Goal: Task Accomplishment & Management: Complete application form

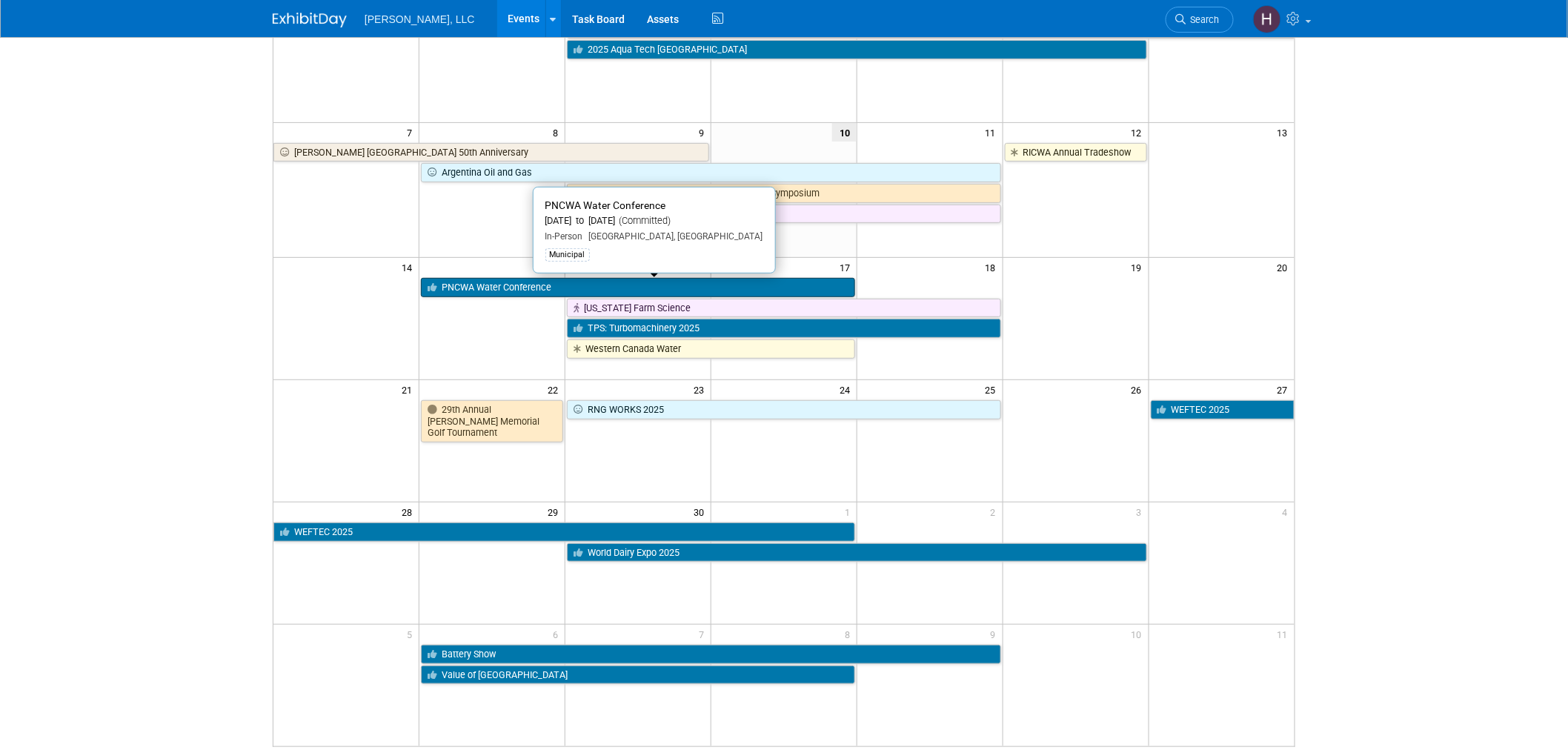
click at [488, 284] on link "PNCWA Water Conference" at bounding box center [638, 287] width 435 height 19
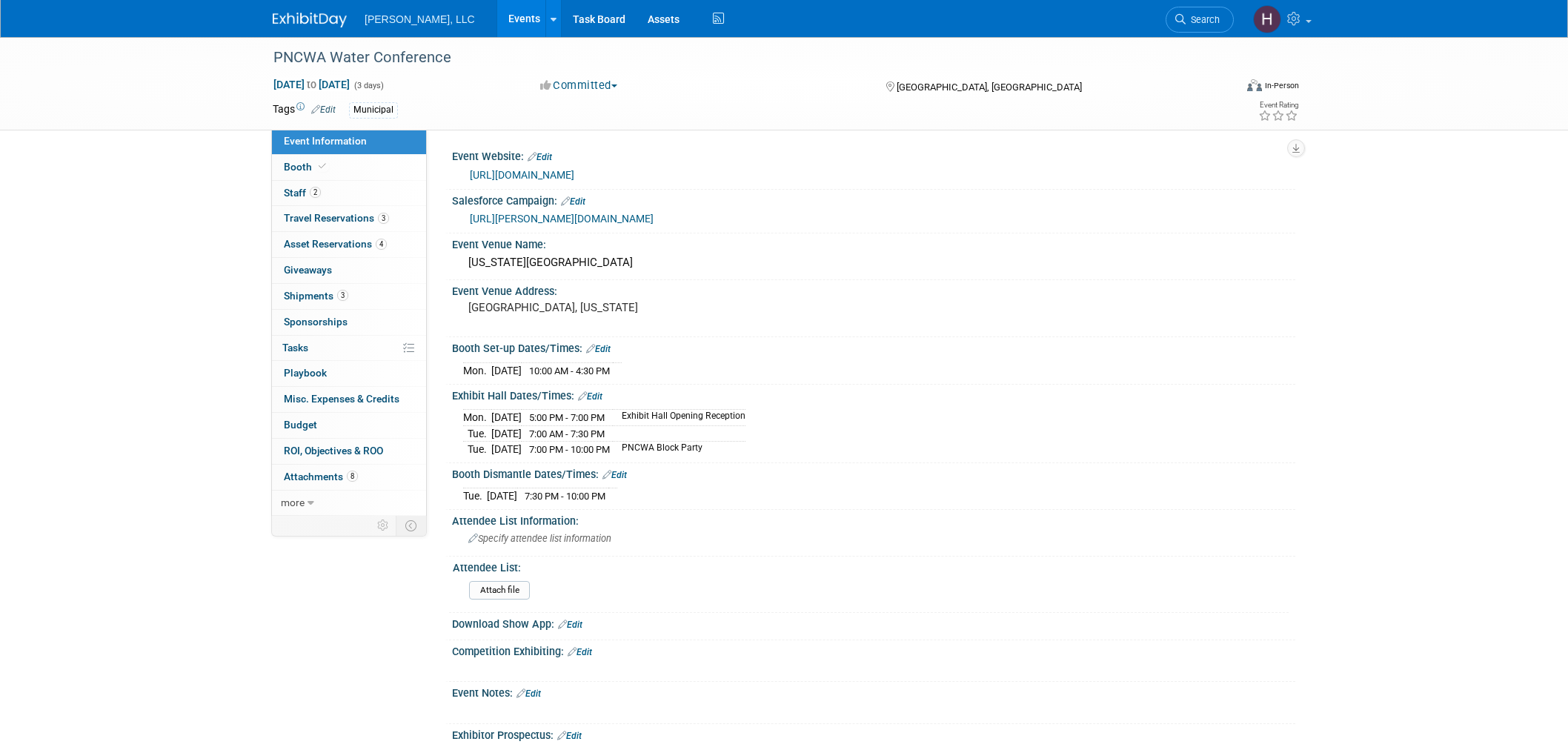
select select "Municipal"
click at [352, 293] on link "3 Shipments 3" at bounding box center [349, 296] width 154 height 25
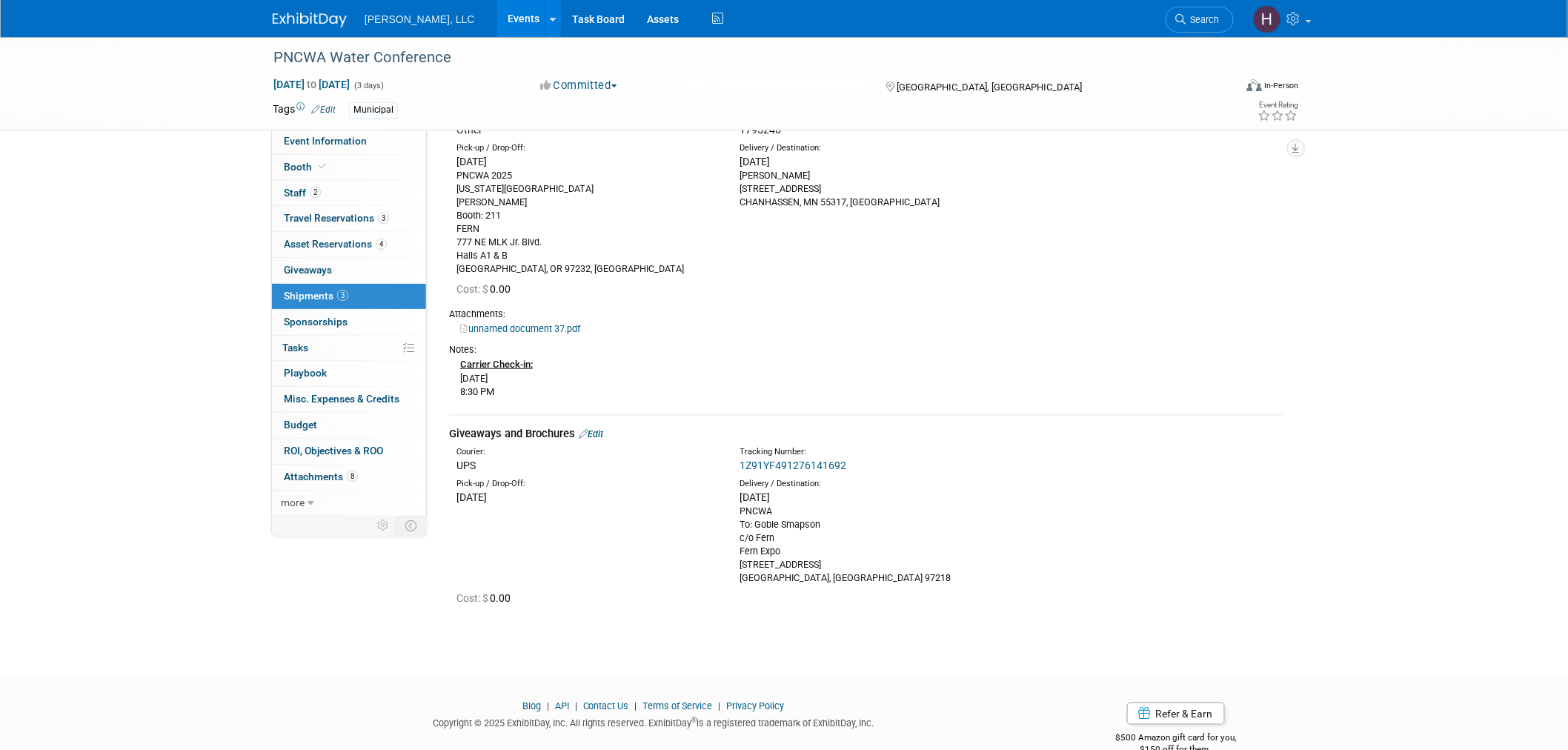
scroll to position [411, 0]
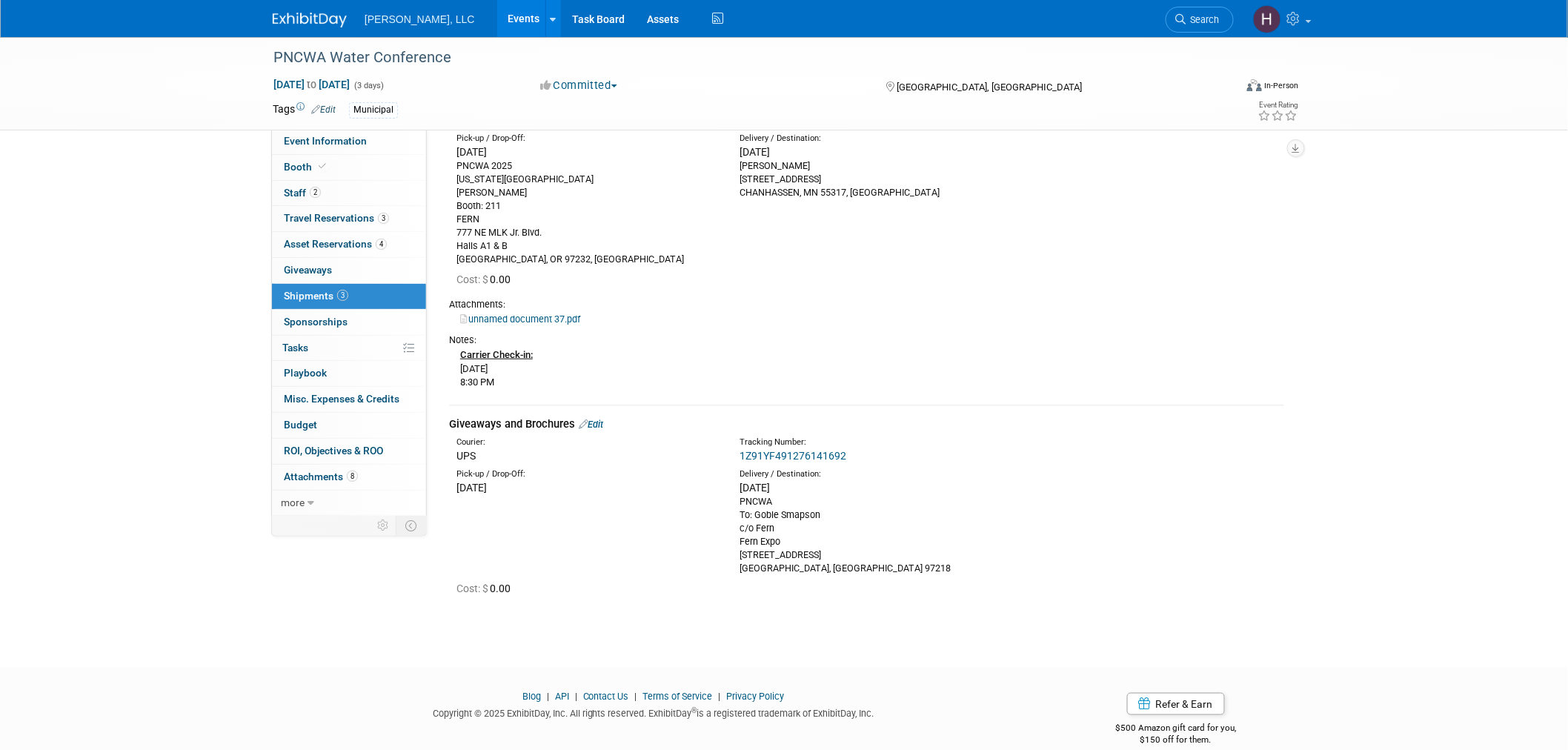
click at [824, 450] on link "1Z91YF491276141692" at bounding box center [793, 456] width 107 height 12
click at [497, 21] on link "Events" at bounding box center [524, 18] width 54 height 37
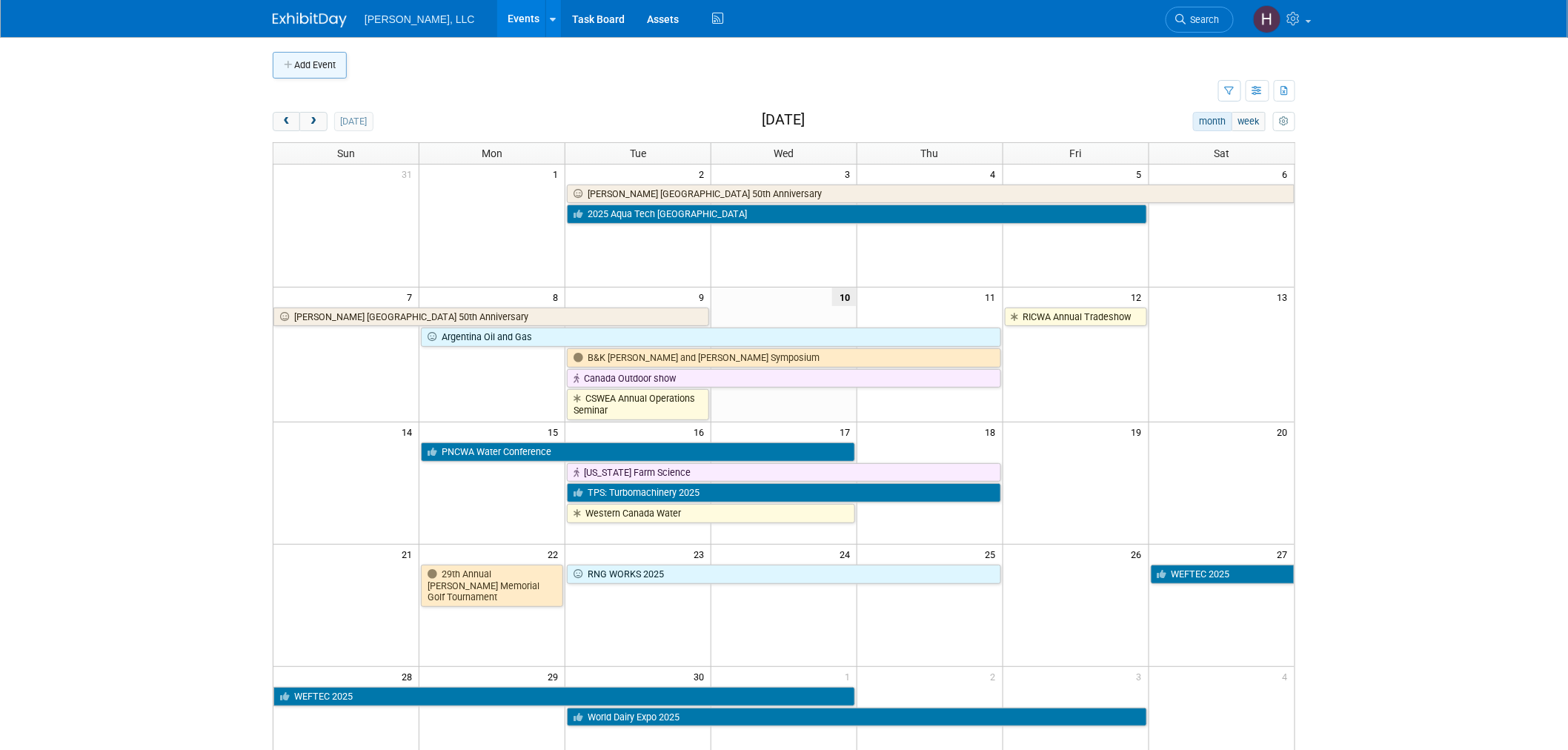
click at [316, 61] on button "Add Event" at bounding box center [310, 64] width 74 height 26
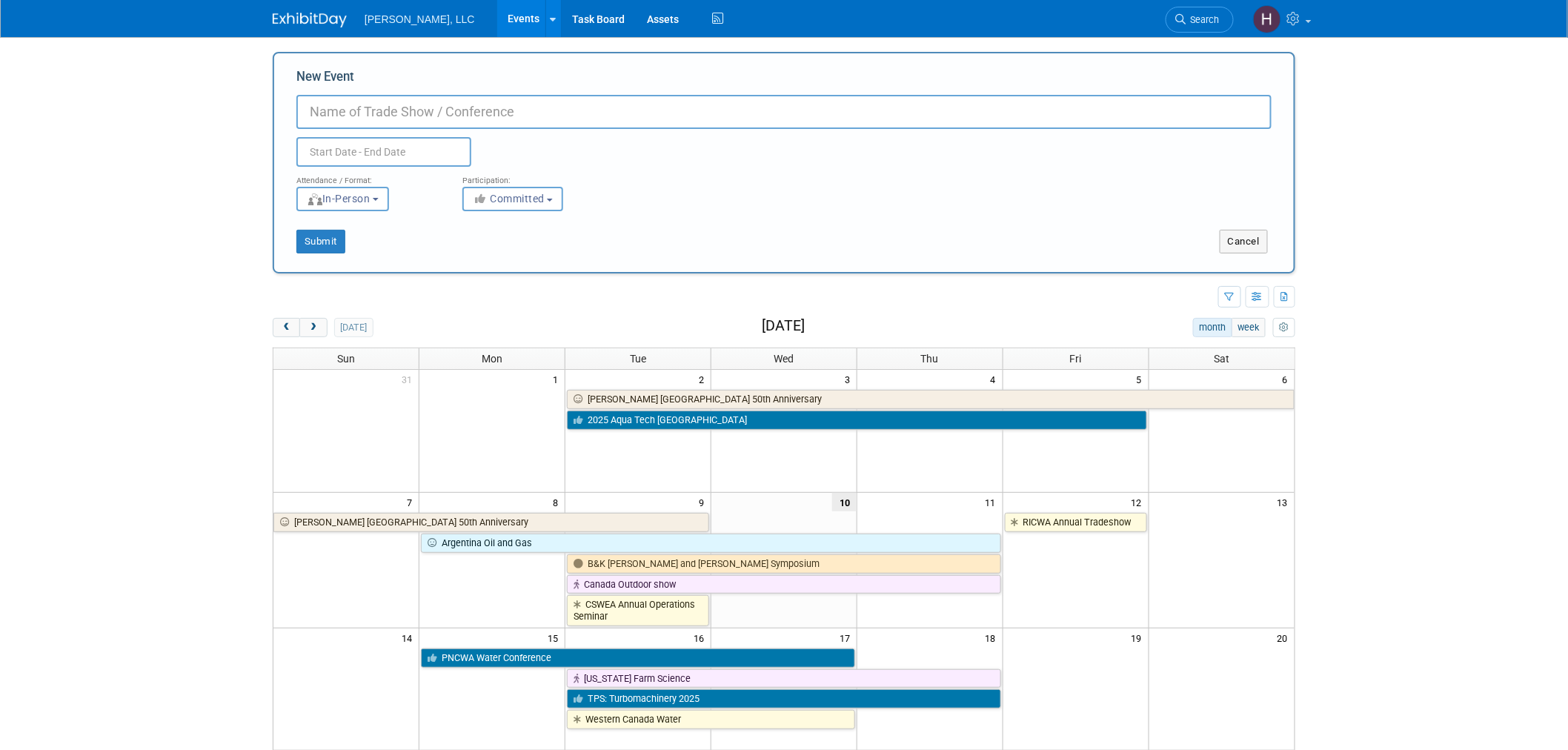
click at [488, 112] on input "New Event" at bounding box center [783, 112] width 975 height 34
paste input "Wausau, WI"
click at [431, 110] on input "Wausau, WI- Service Adventure" at bounding box center [783, 112] width 975 height 34
click at [427, 108] on input "Wausau, WI- Service Cheese Adventure" at bounding box center [783, 112] width 975 height 34
type input "Wausau, WI- Service team's Cheese Adventure"
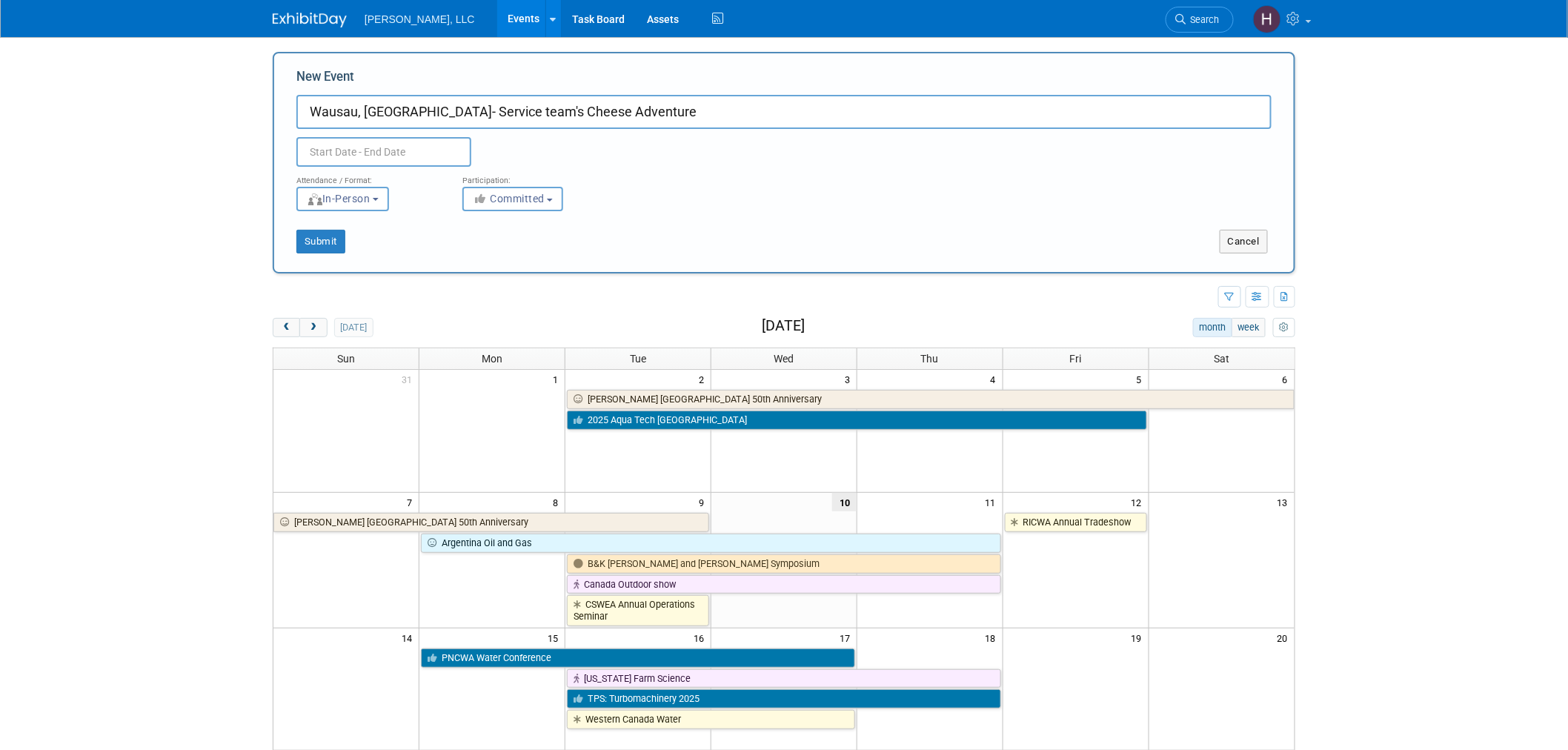
click at [403, 149] on input "text" at bounding box center [383, 151] width 175 height 30
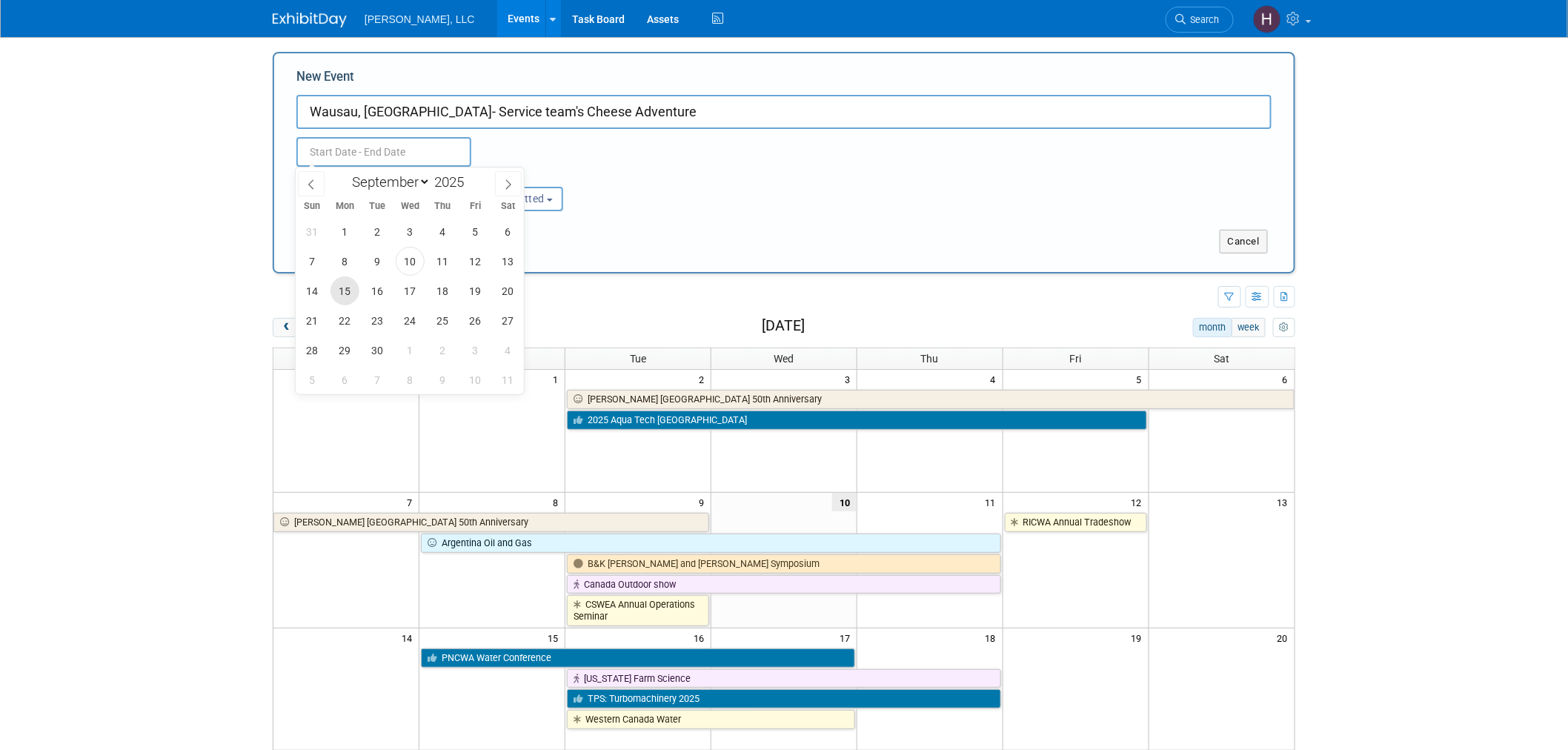
click at [338, 287] on span "15" at bounding box center [345, 291] width 29 height 29
click at [407, 289] on span "17" at bounding box center [410, 291] width 29 height 29
type input "Sep 15, 2025 to Sep 17, 2025"
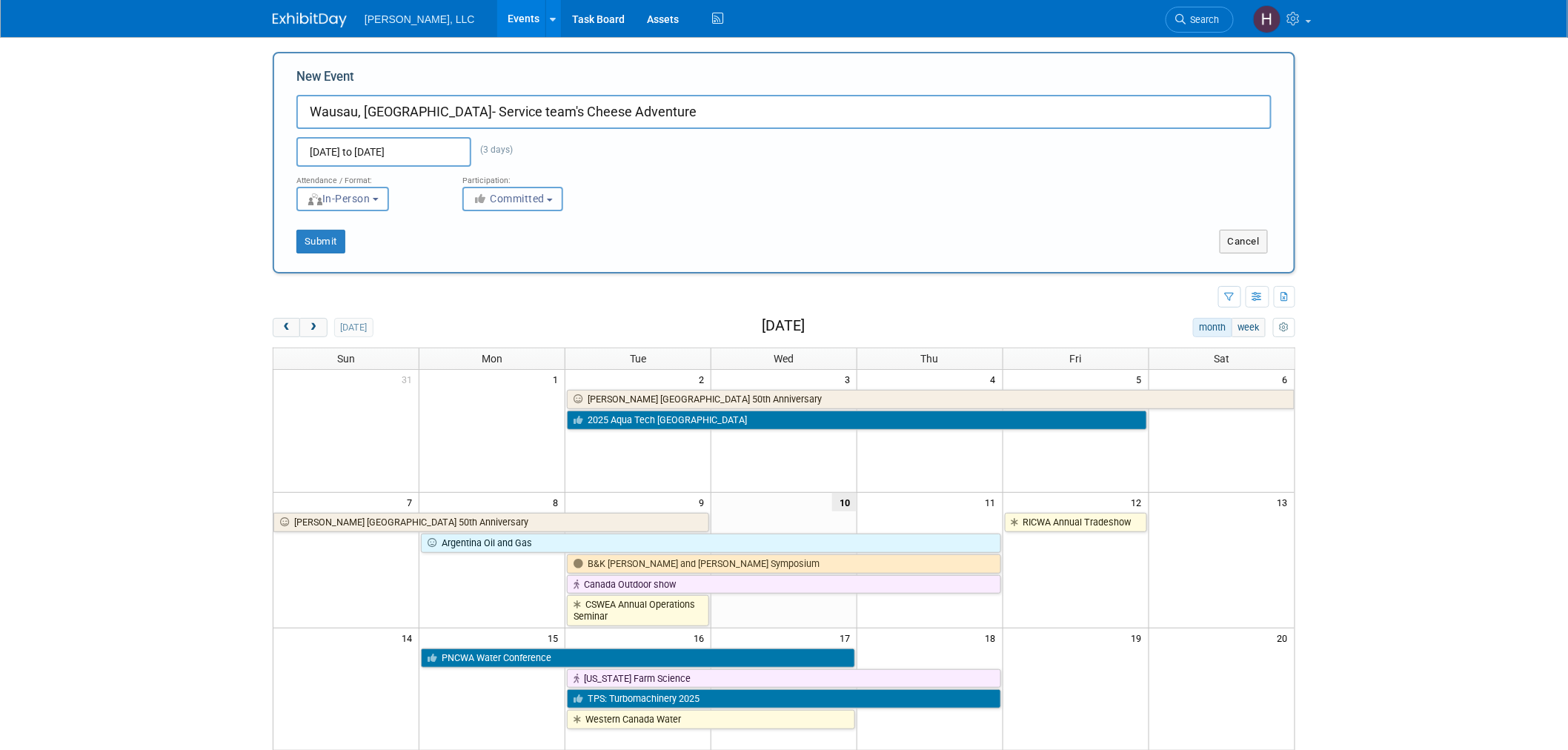
click at [508, 198] on span "Committed" at bounding box center [508, 198] width 72 height 12
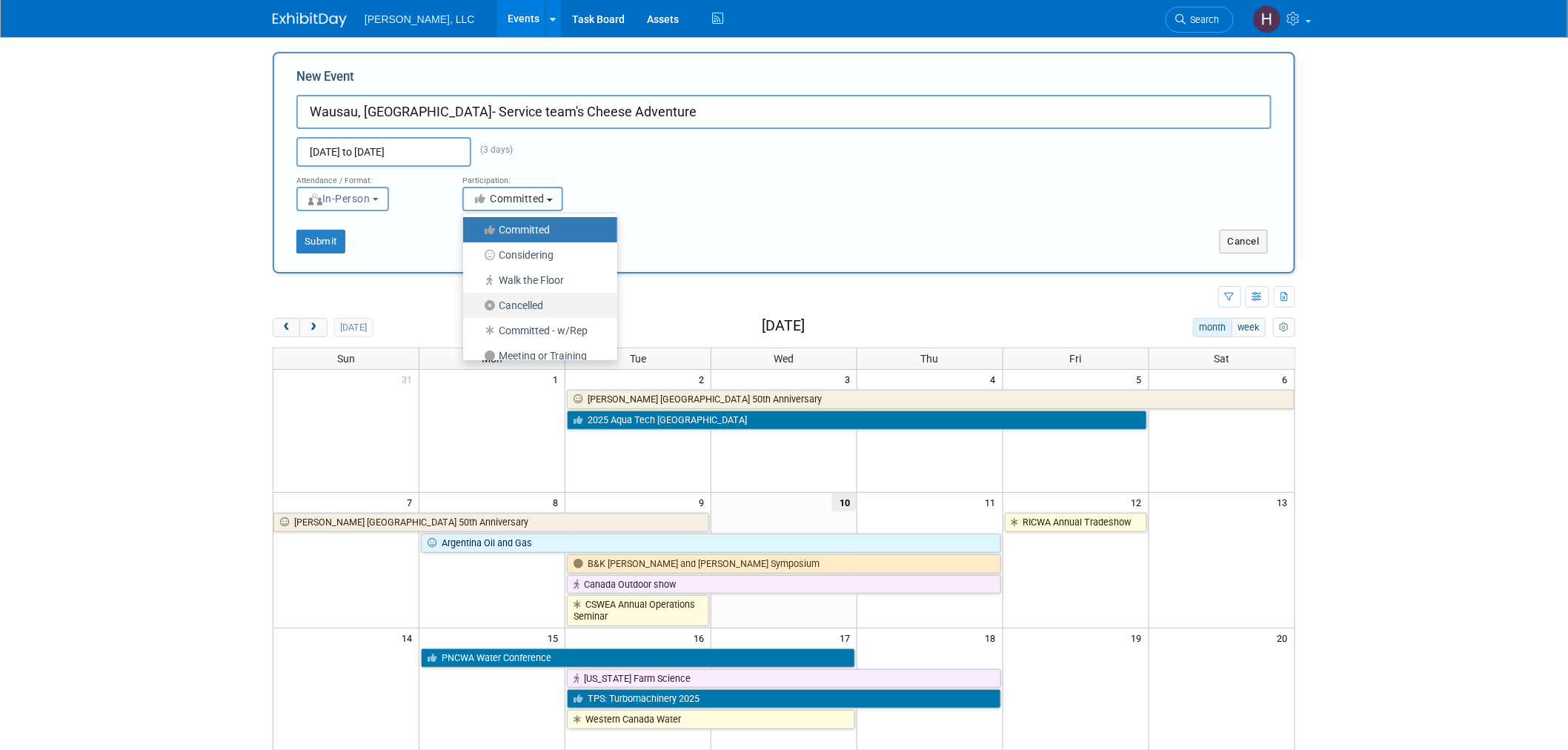
scroll to position [37, 0]
click at [849, 139] on div "Sep 15, 2025 to Sep 17, 2025 (3 days) Duplicate Event Warning" at bounding box center [784, 148] width 998 height 38
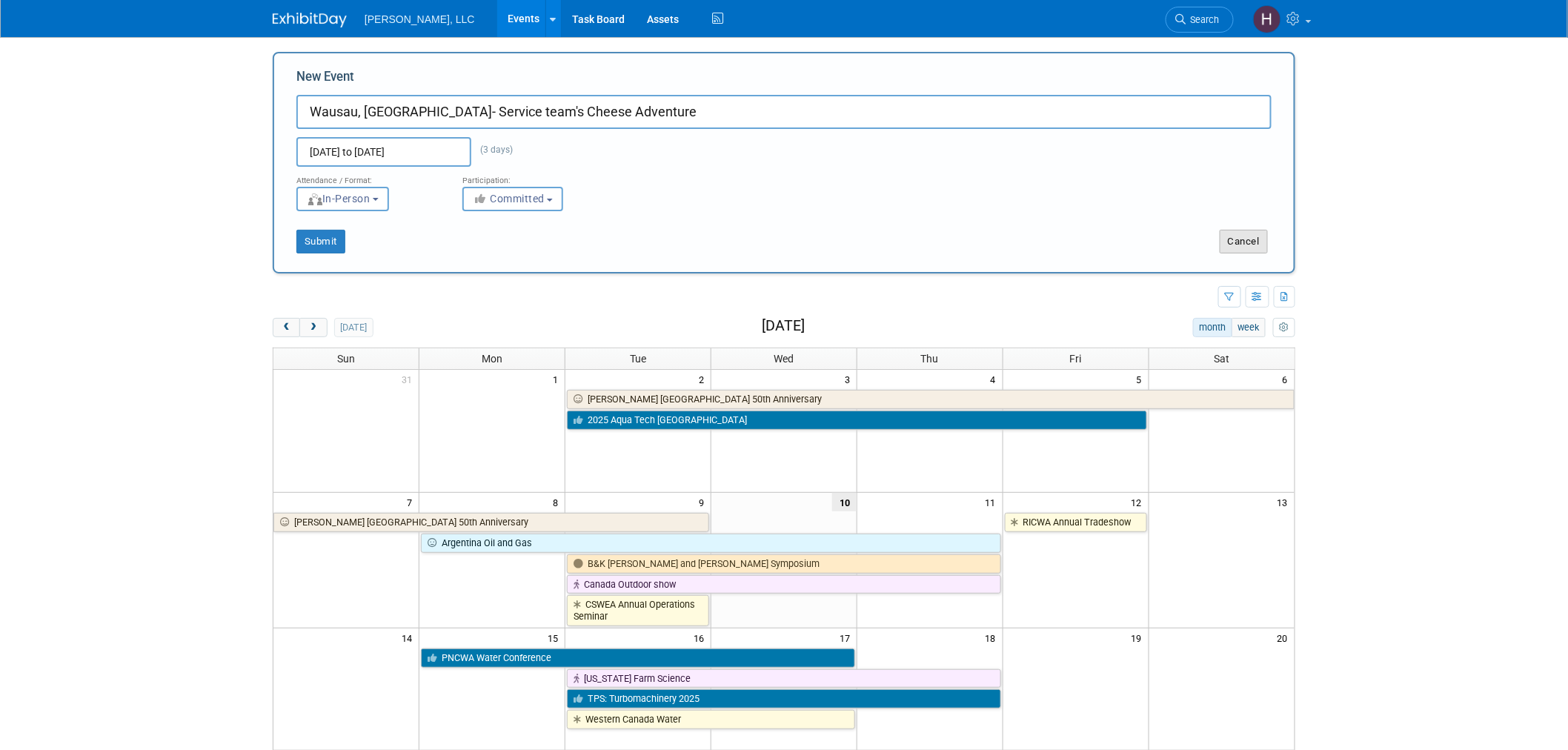
click at [1243, 243] on button "Cancel" at bounding box center [1243, 242] width 48 height 24
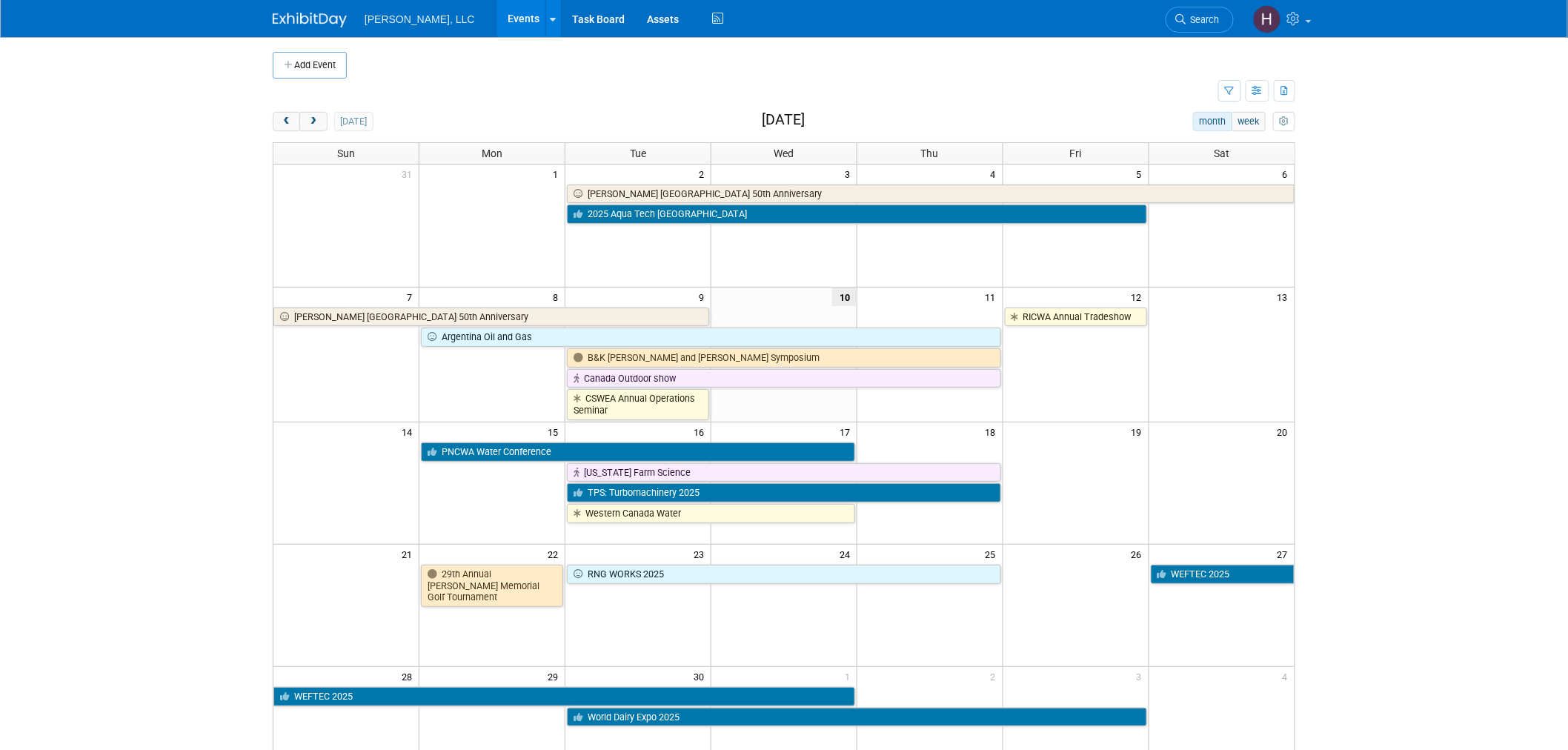
click at [845, 435] on span "17" at bounding box center [847, 431] width 18 height 18
click at [835, 645] on td at bounding box center [784, 605] width 146 height 122
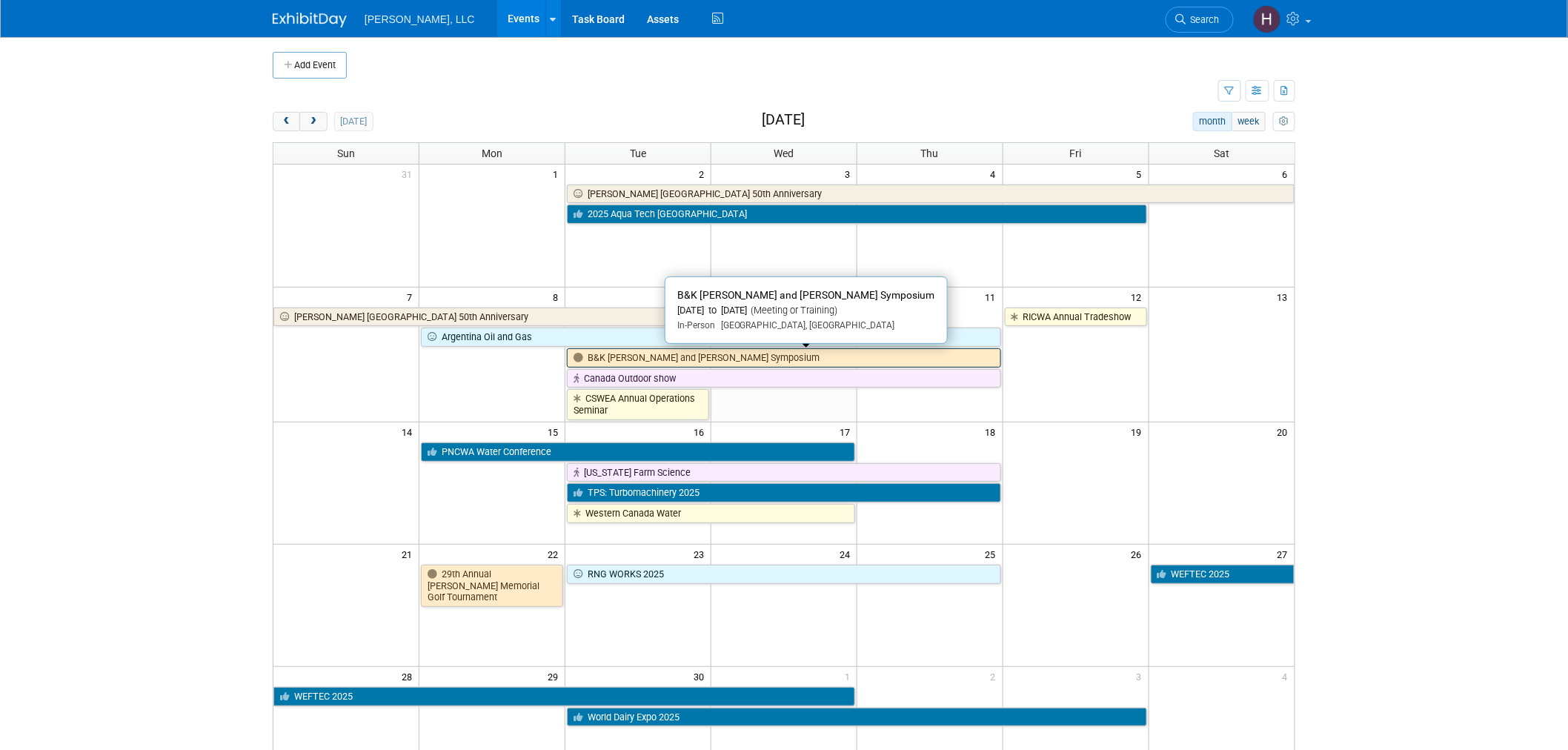
click at [779, 357] on link "B&K [PERSON_NAME] and [PERSON_NAME] Symposium" at bounding box center [784, 358] width 435 height 19
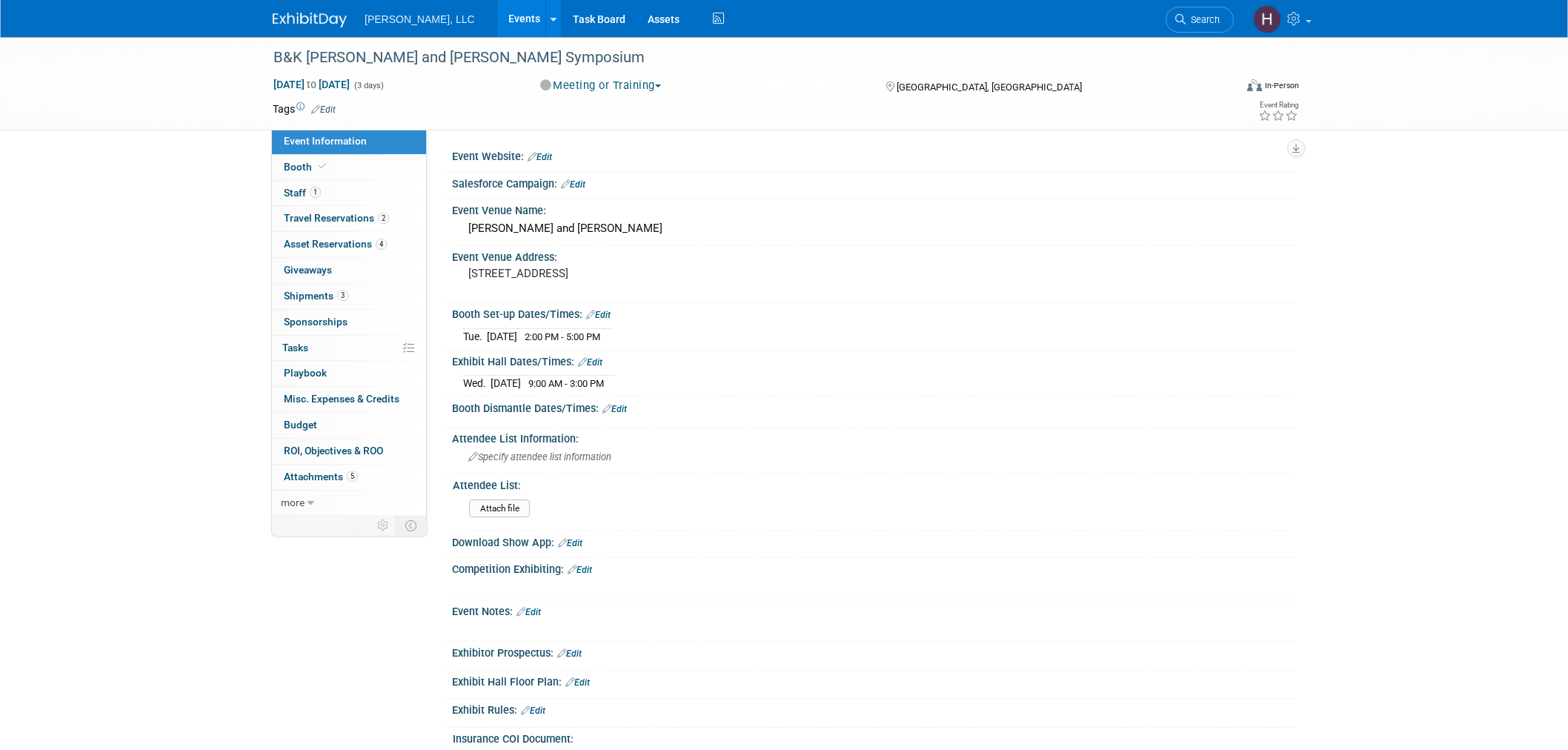
select select "Industrial"
click at [497, 12] on link "Events" at bounding box center [524, 18] width 54 height 37
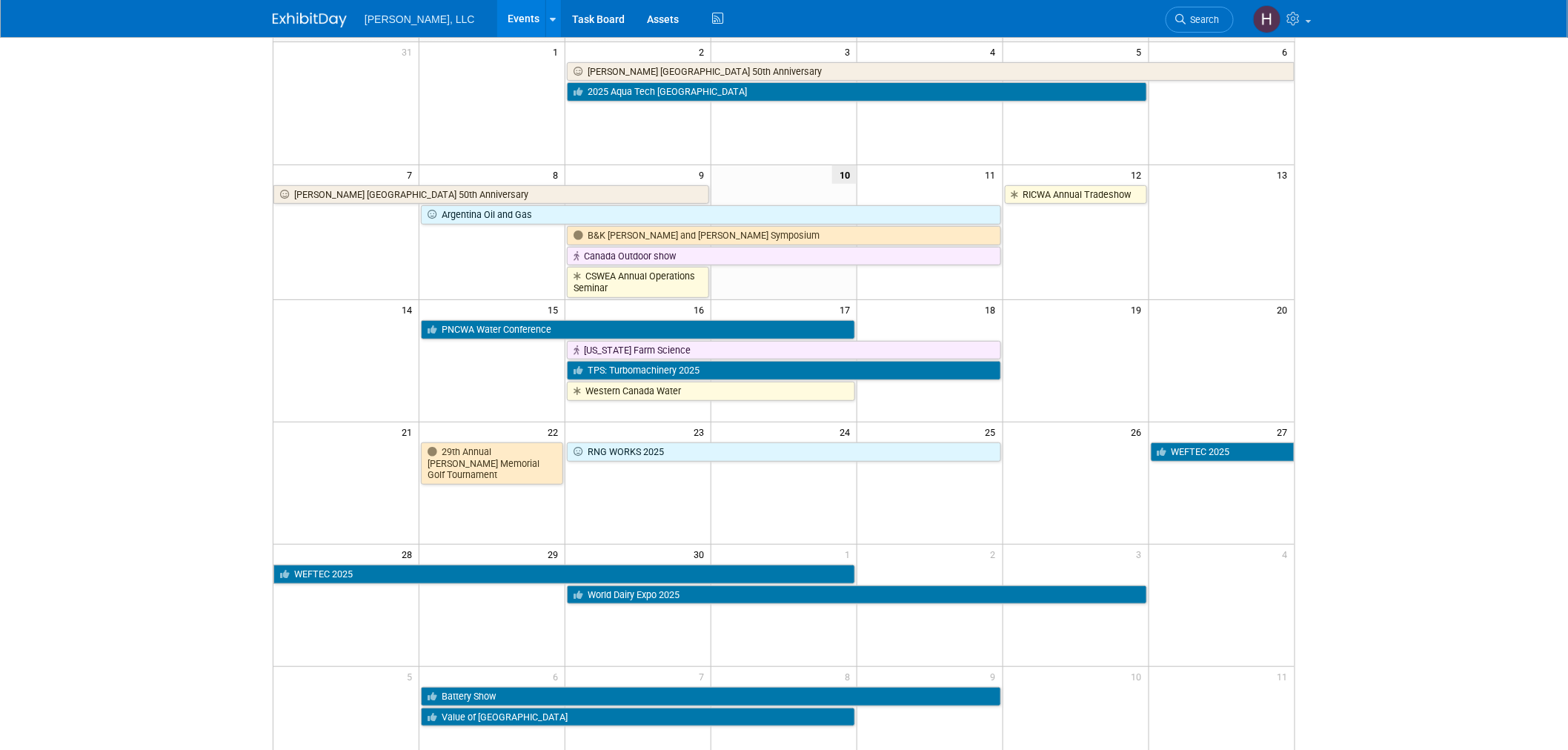
scroll to position [165, 0]
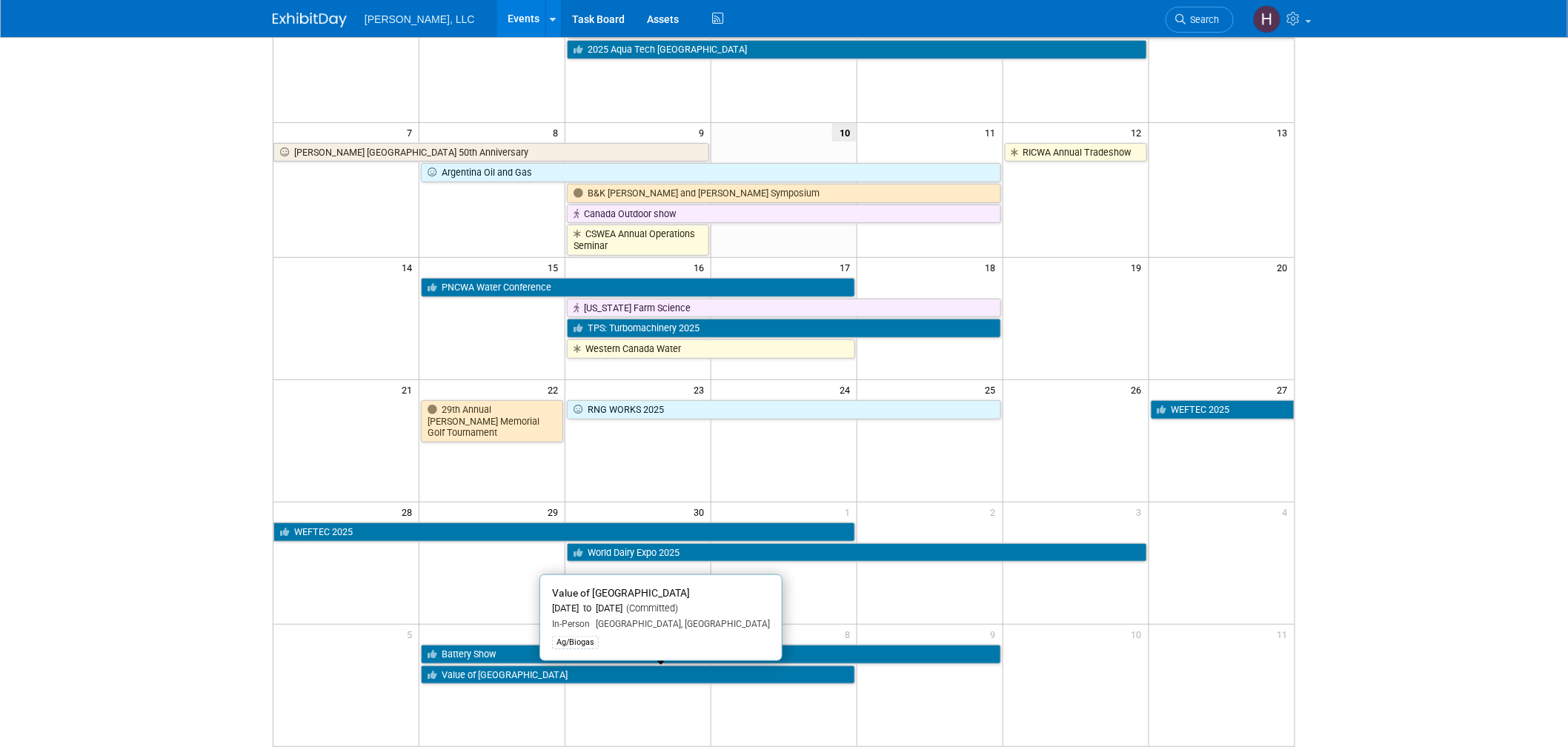
click at [626, 675] on link "Value of [GEOGRAPHIC_DATA]" at bounding box center [638, 675] width 435 height 19
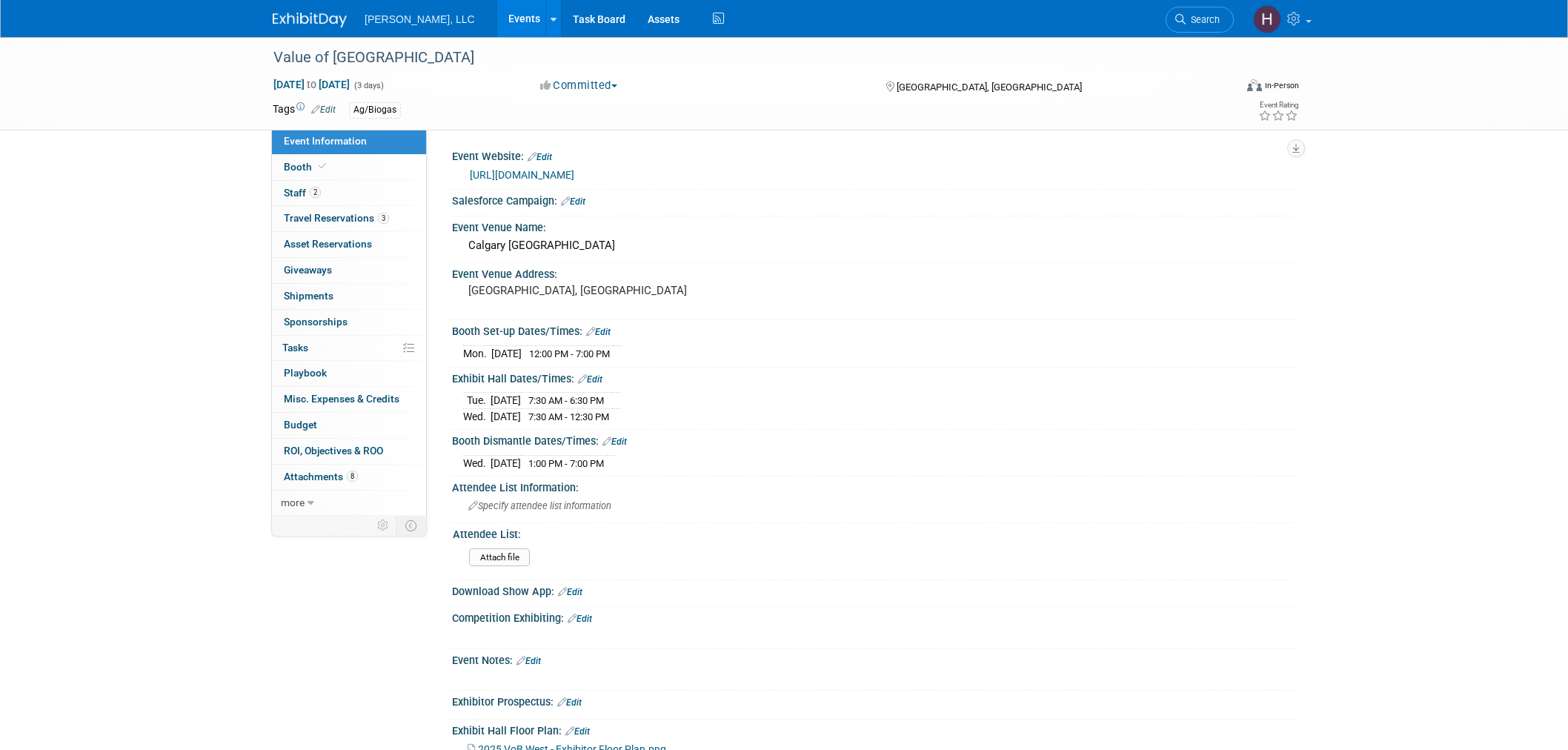
select select "Ag/Biogas"
click at [884, 389] on div "[DATE] 7:30 AM - 6:30 PM [DATE] 7:30 AM - 12:30 PM" at bounding box center [874, 406] width 821 height 35
